Goal: Task Accomplishment & Management: Use online tool/utility

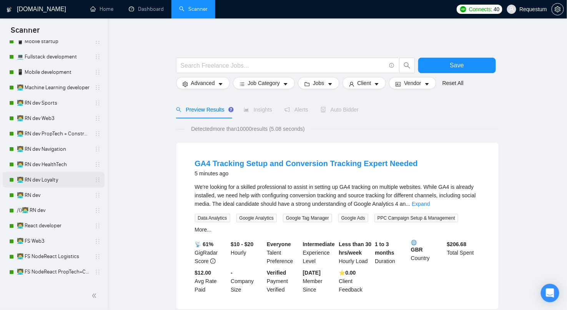
scroll to position [353, 0]
click at [43, 198] on link "👨‍💻 RN dev" at bounding box center [53, 194] width 73 height 15
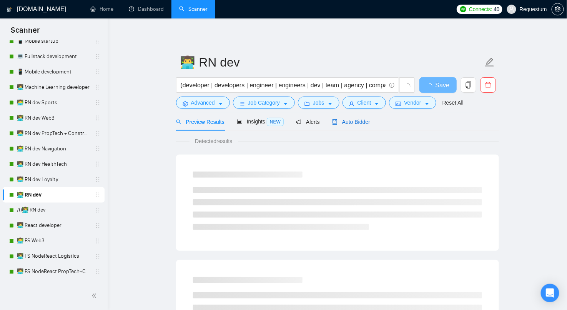
click at [361, 124] on span "Auto Bidder" at bounding box center [351, 122] width 38 height 6
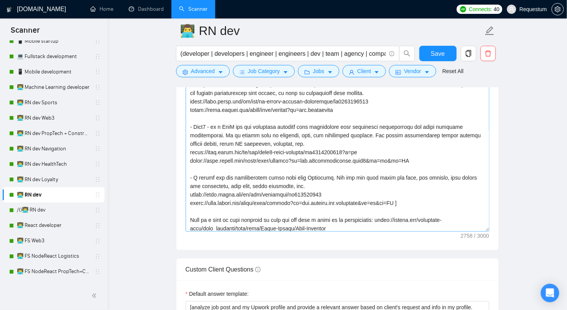
scroll to position [124, 0]
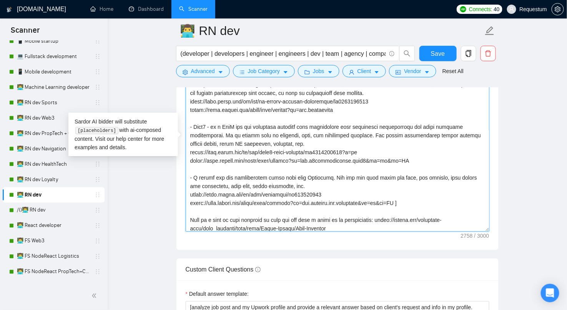
drag, startPoint x: 195, startPoint y: 172, endPoint x: 401, endPoint y: 196, distance: 206.8
click at [401, 196] on textarea "Cover letter template:" at bounding box center [337, 144] width 303 height 173
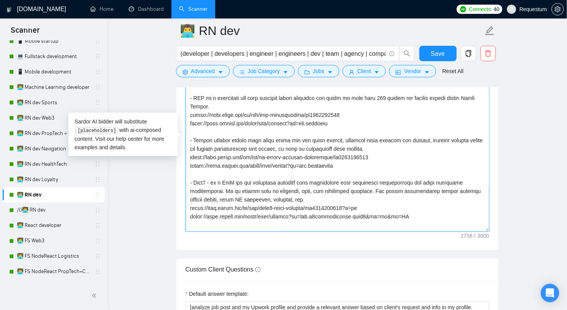
scroll to position [68, 0]
drag, startPoint x: 189, startPoint y: 134, endPoint x: 357, endPoint y: 165, distance: 169.8
click at [357, 165] on textarea "Cover letter template:" at bounding box center [337, 144] width 303 height 173
drag, startPoint x: 343, startPoint y: 116, endPoint x: 182, endPoint y: 90, distance: 162.3
click at [182, 90] on div "Cover letter template:" at bounding box center [337, 144] width 322 height 212
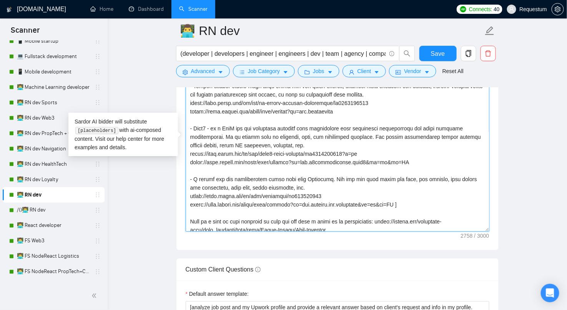
scroll to position [150, 0]
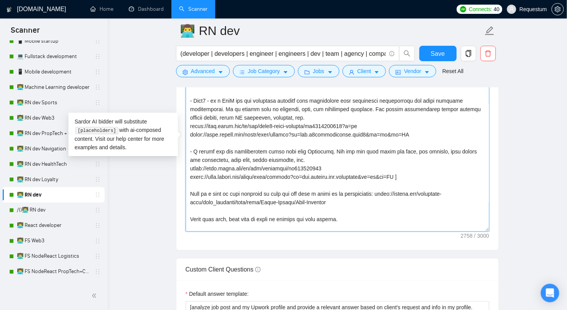
drag, startPoint x: 190, startPoint y: 188, endPoint x: 350, endPoint y: 195, distance: 159.6
click at [350, 195] on textarea "Cover letter template:" at bounding box center [337, 144] width 303 height 173
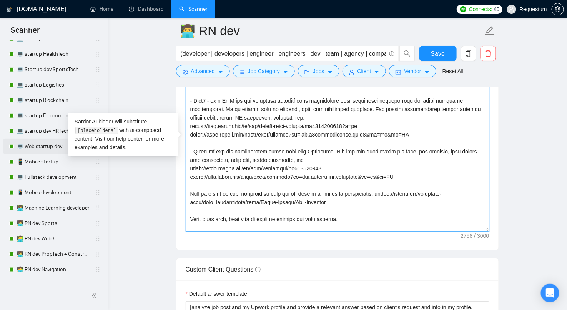
scroll to position [232, 0]
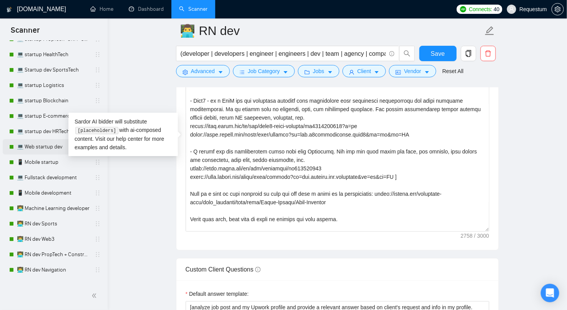
click at [39, 140] on link "💻 Web startup dev" at bounding box center [53, 146] width 73 height 15
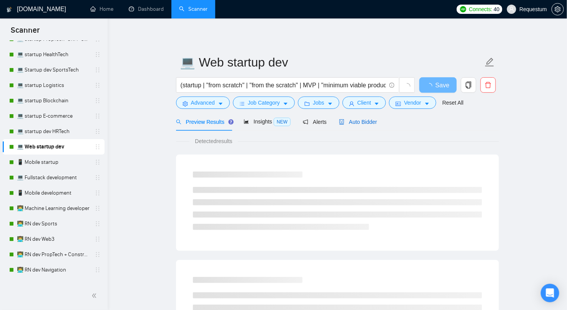
click at [363, 121] on span "Auto Bidder" at bounding box center [358, 122] width 38 height 6
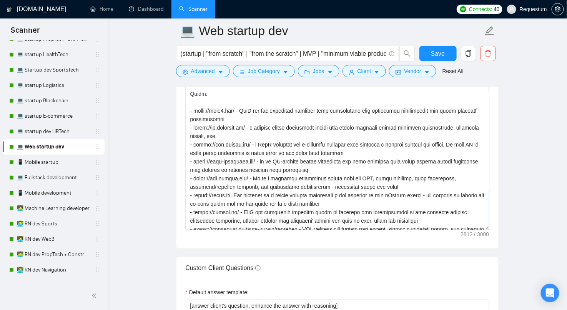
scroll to position [80, 0]
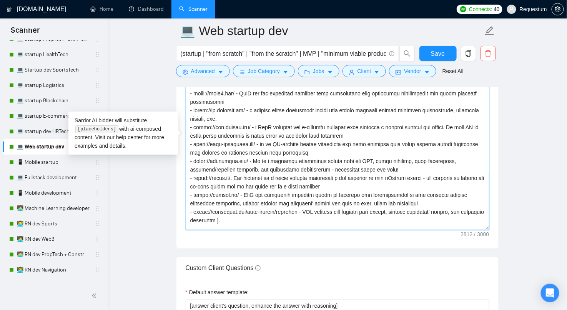
drag, startPoint x: 445, startPoint y: 197, endPoint x: 214, endPoint y: 163, distance: 233.0
click at [214, 163] on textarea "Cover letter template:" at bounding box center [337, 143] width 303 height 173
drag, startPoint x: 270, startPoint y: 214, endPoint x: 188, endPoint y: 156, distance: 100.4
click at [188, 156] on textarea "Cover letter template:" at bounding box center [337, 143] width 303 height 173
